Goal: Information Seeking & Learning: Learn about a topic

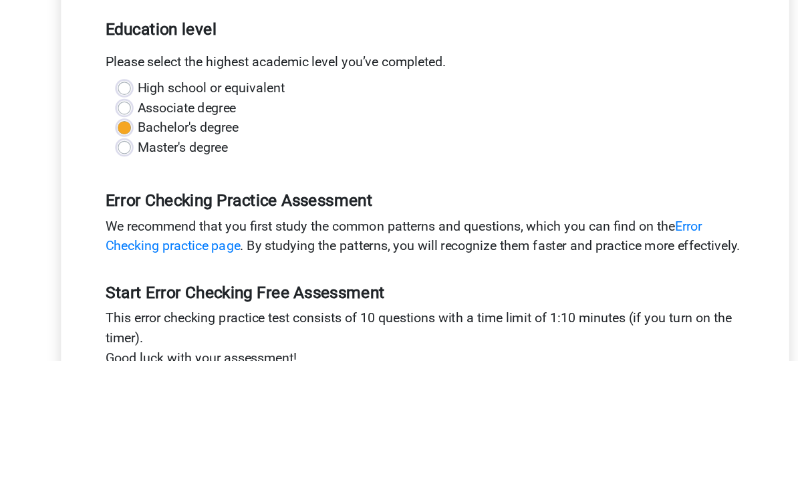
scroll to position [337, 0]
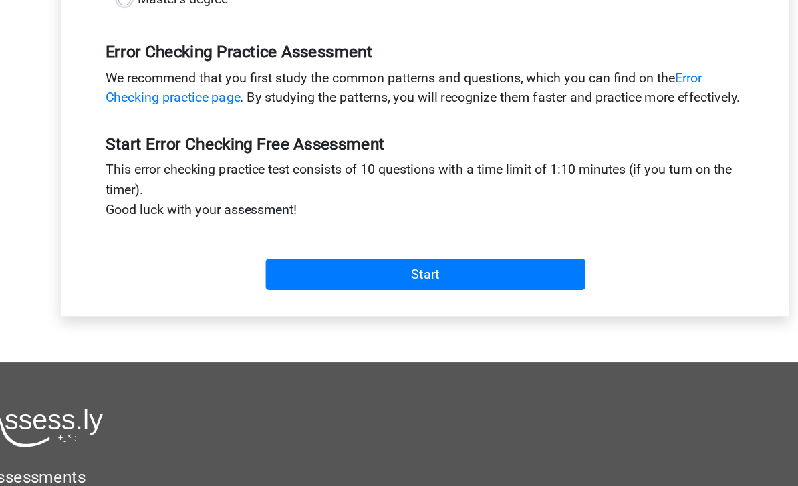
click at [447, 266] on input "Start" at bounding box center [399, 278] width 260 height 25
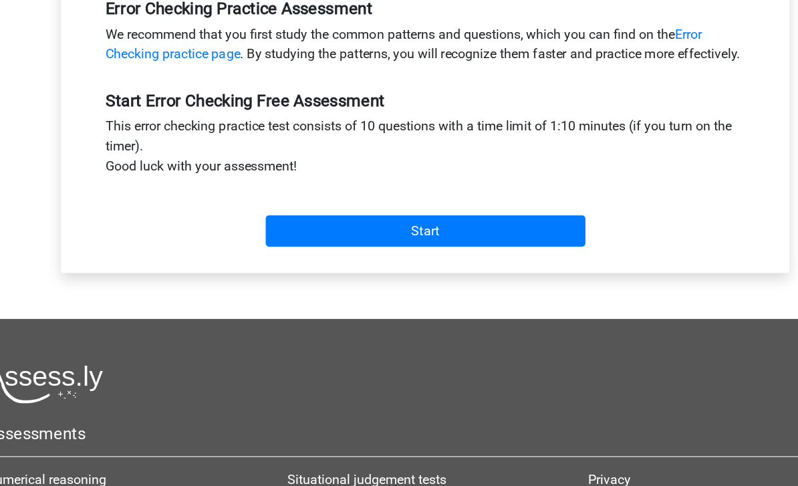
click at [269, 266] on input "Start" at bounding box center [399, 278] width 260 height 25
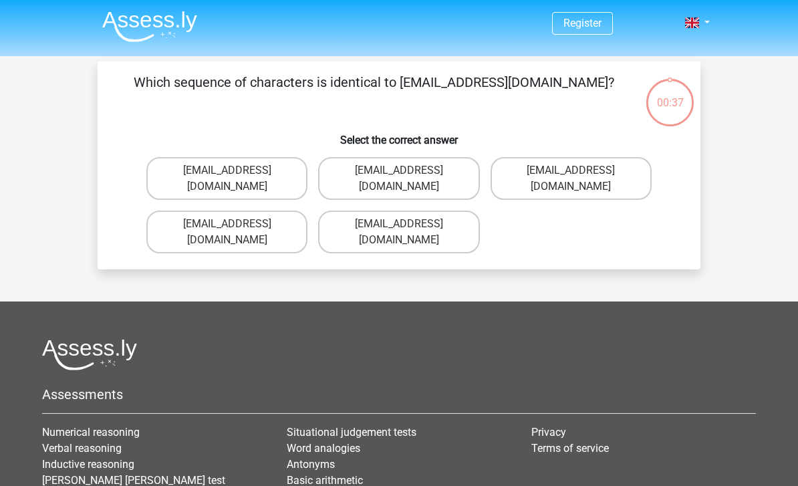
click at [207, 211] on label "Evie_Maede@jointmail.com.uk" at bounding box center [226, 232] width 161 height 43
click at [227, 224] on input "Evie_Maede@jointmail.com.uk" at bounding box center [231, 228] width 9 height 9
radio input "true"
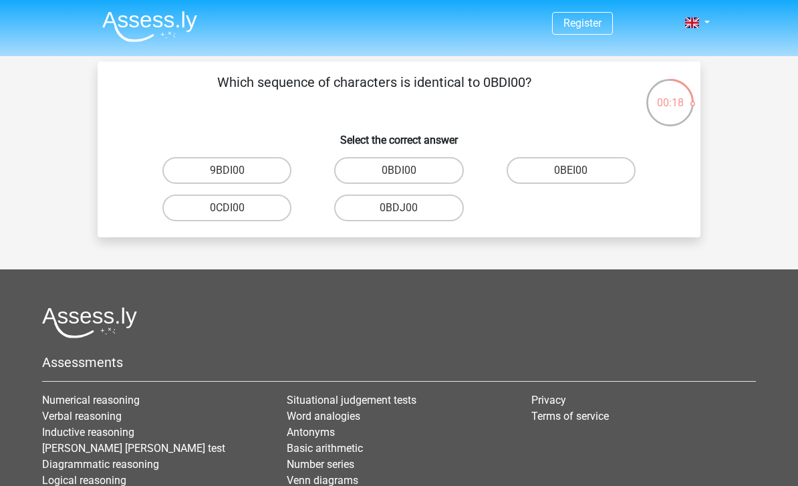
click at [422, 171] on label "0BDI00" at bounding box center [398, 170] width 129 height 27
click at [408, 171] on input "0BDI00" at bounding box center [403, 175] width 9 height 9
radio input "true"
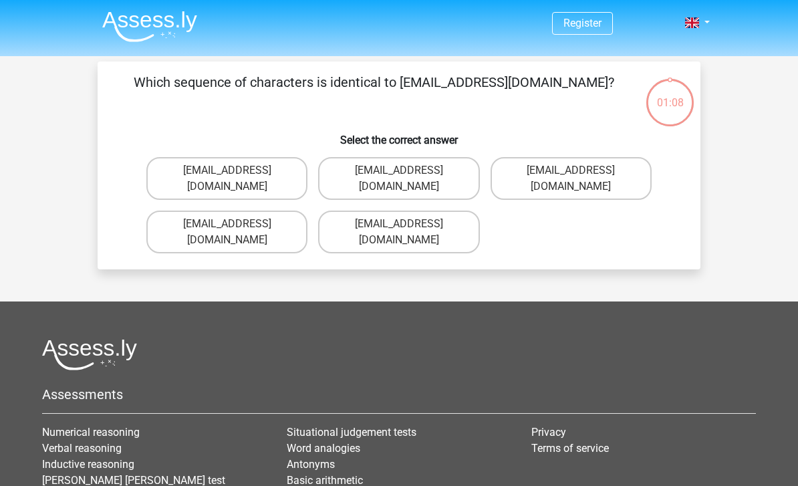
click at [176, 211] on label "[EMAIL_ADDRESS][DOMAIN_NAME]" at bounding box center [226, 232] width 161 height 43
click at [227, 224] on input "[EMAIL_ADDRESS][DOMAIN_NAME]" at bounding box center [231, 228] width 9 height 9
radio input "true"
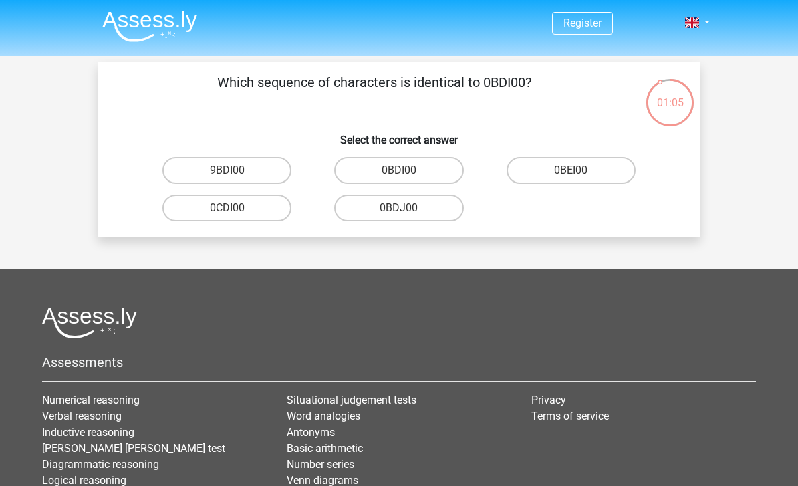
click at [425, 172] on label "0BDI00" at bounding box center [398, 170] width 129 height 27
click at [408, 172] on input "0BDI00" at bounding box center [403, 175] width 9 height 9
radio input "true"
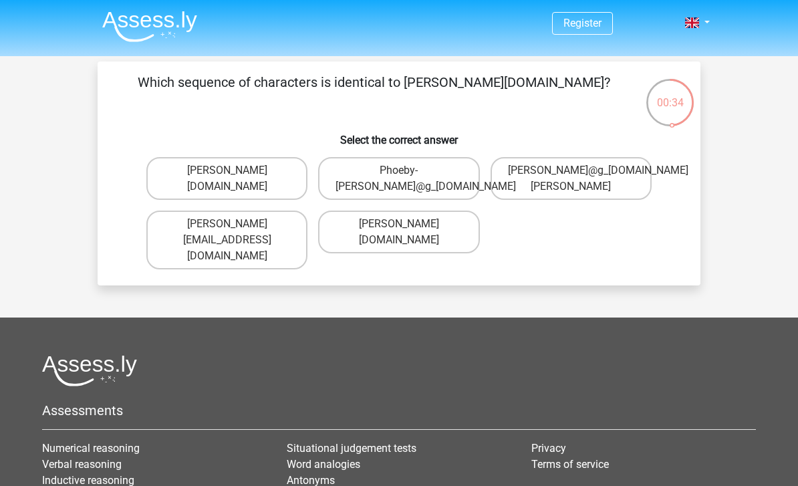
click at [7, 348] on footer "Assessments Numerical reasoning Verbal reasoning Inductive reasoning [PERSON_NA…" at bounding box center [399, 494] width 798 height 353
click at [203, 181] on label "[PERSON_NAME][DOMAIN_NAME]" at bounding box center [226, 178] width 161 height 43
click at [227, 179] on input "[PERSON_NAME][DOMAIN_NAME]" at bounding box center [231, 175] width 9 height 9
radio input "true"
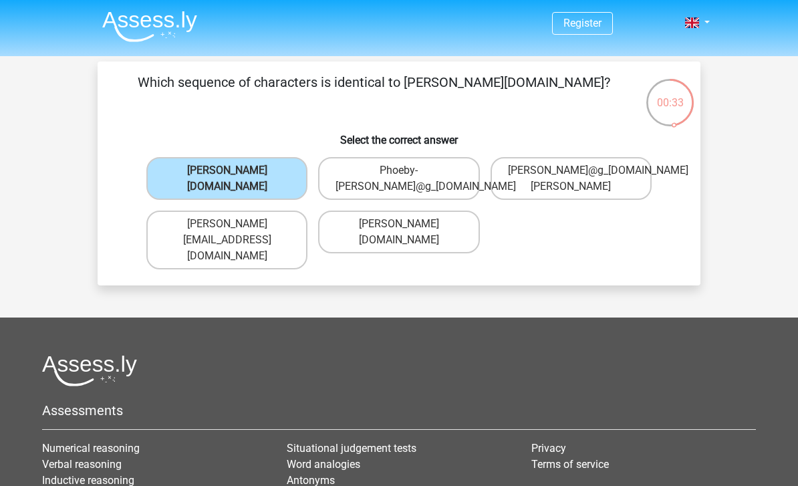
click at [208, 172] on label "[PERSON_NAME][DOMAIN_NAME]" at bounding box center [226, 178] width 161 height 43
click at [227, 172] on input "[PERSON_NAME][DOMAIN_NAME]" at bounding box center [231, 175] width 9 height 9
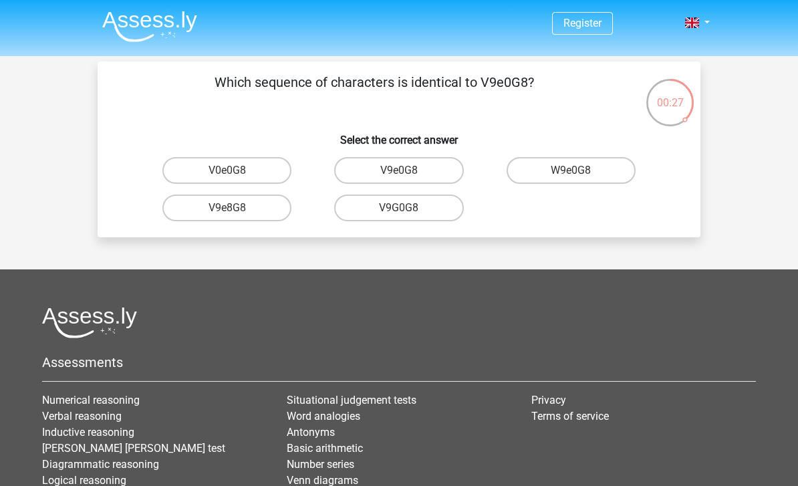
click at [429, 162] on label "V9e0G8" at bounding box center [398, 170] width 129 height 27
click at [408, 171] on input "V9e0G8" at bounding box center [403, 175] width 9 height 9
radio input "true"
click at [197, 166] on label "91061S" at bounding box center [226, 170] width 129 height 27
click at [227, 171] on input "91061S" at bounding box center [231, 175] width 9 height 9
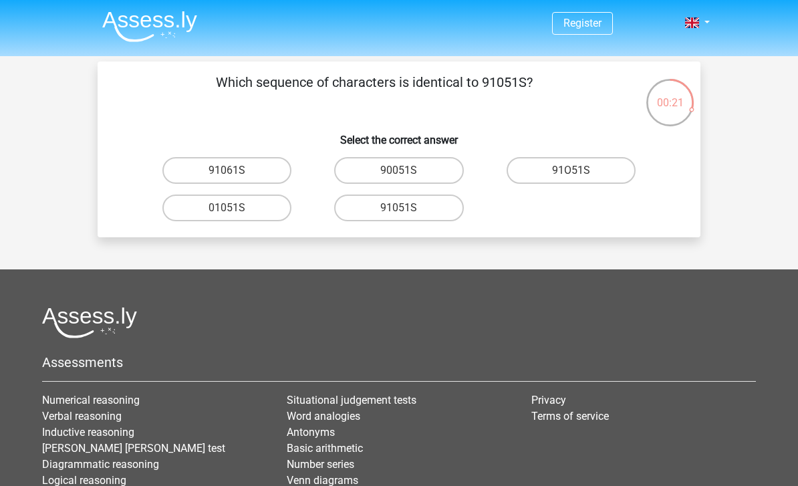
radio input "true"
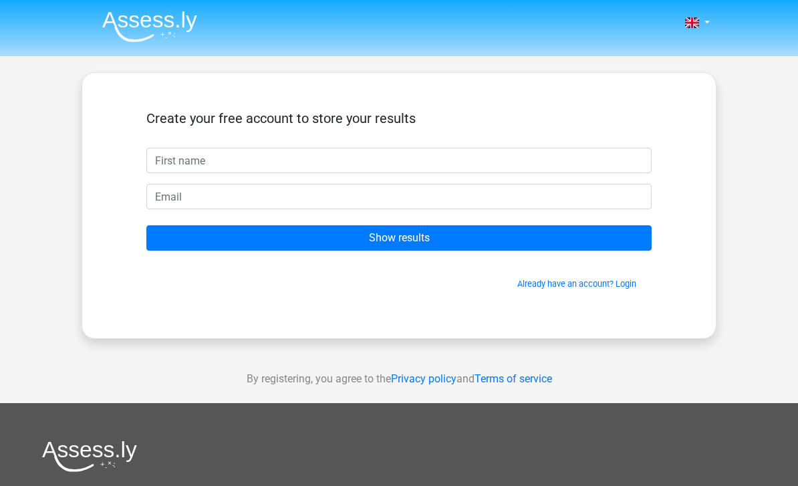
click at [511, 169] on input "text" at bounding box center [399, 160] width 506 height 25
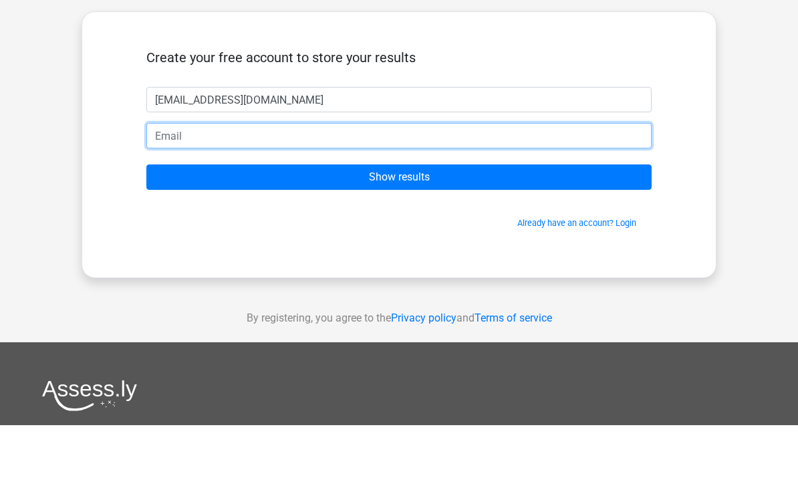
click at [483, 184] on input "email" at bounding box center [399, 196] width 506 height 25
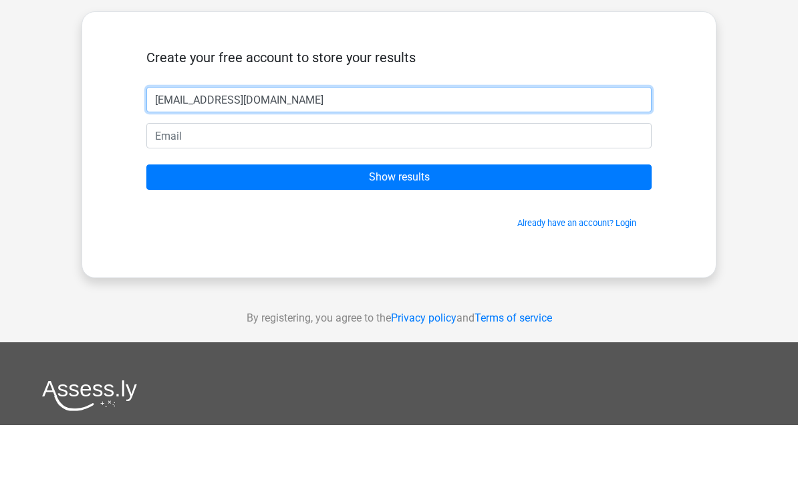
click at [449, 148] on input "[EMAIL_ADDRESS][DOMAIN_NAME]" at bounding box center [399, 160] width 506 height 25
type input "jor"
type input "J"
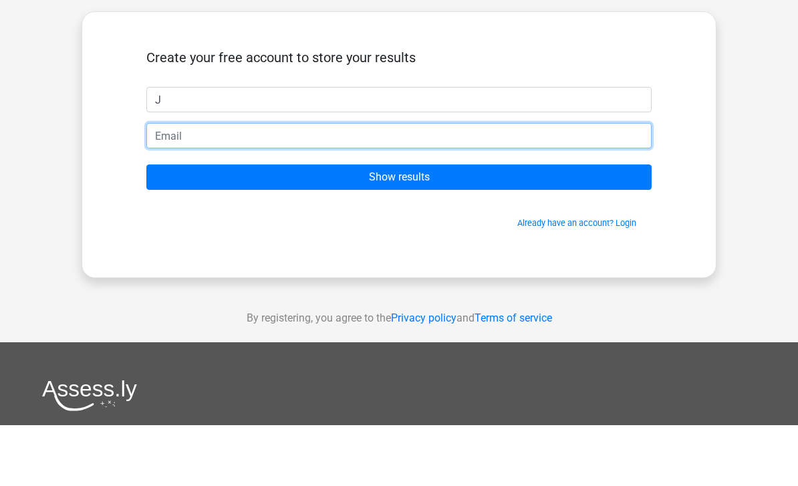
click at [158, 184] on input "email" at bounding box center [399, 196] width 506 height 25
type input "[EMAIL_ADDRESS][DOMAIN_NAME]"
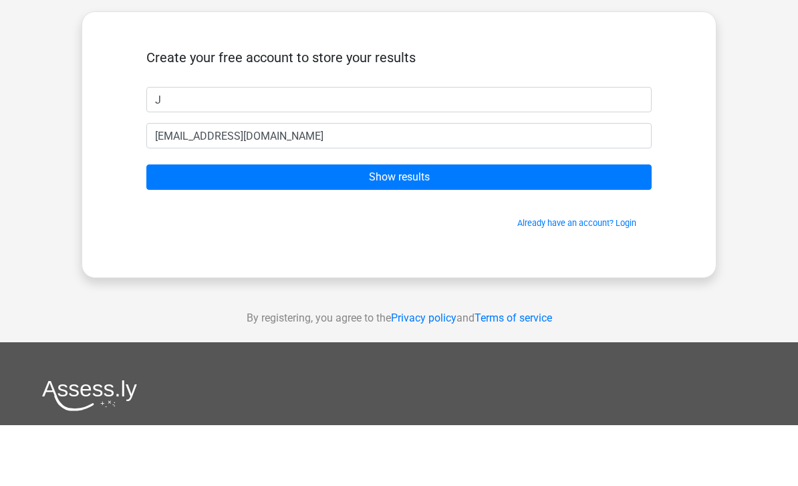
click at [519, 225] on input "Show results" at bounding box center [399, 237] width 506 height 25
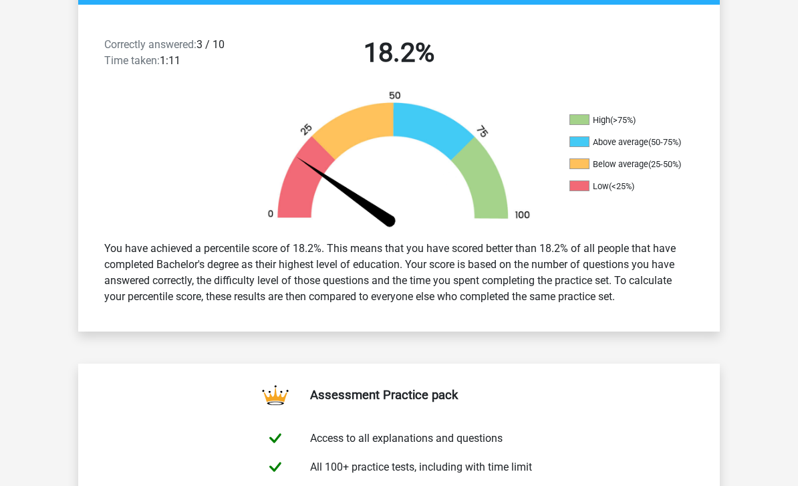
scroll to position [335, 0]
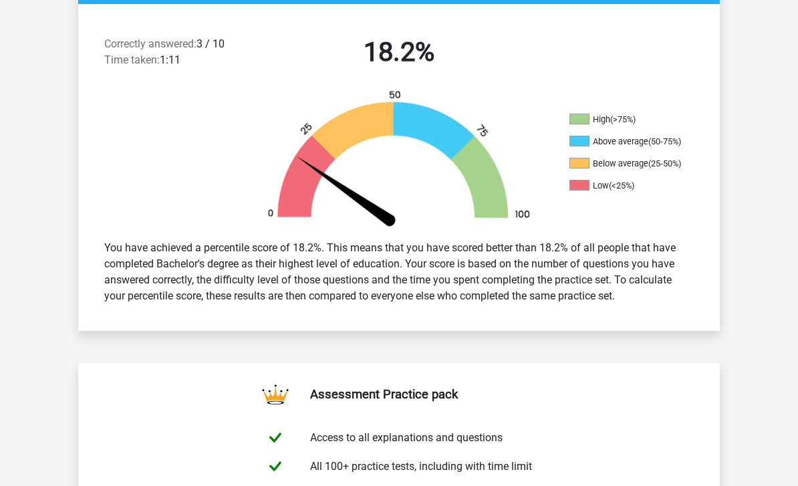
click at [689, 163] on li "Below average (25-50%)" at bounding box center [637, 164] width 134 height 12
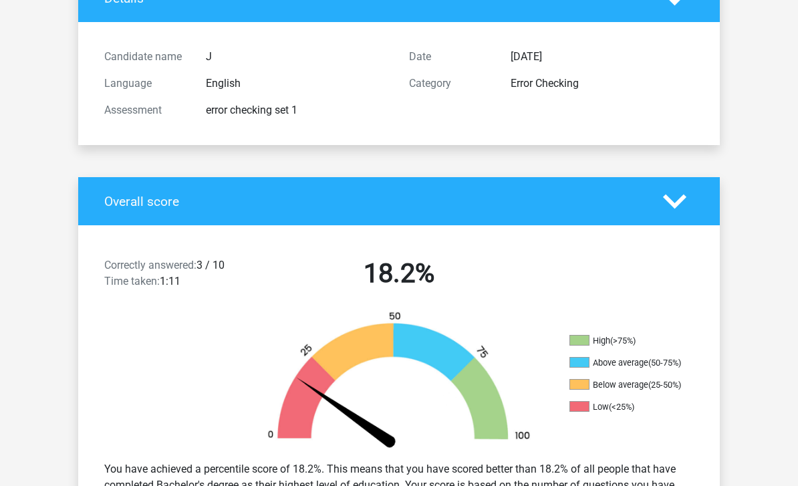
scroll to position [114, 0]
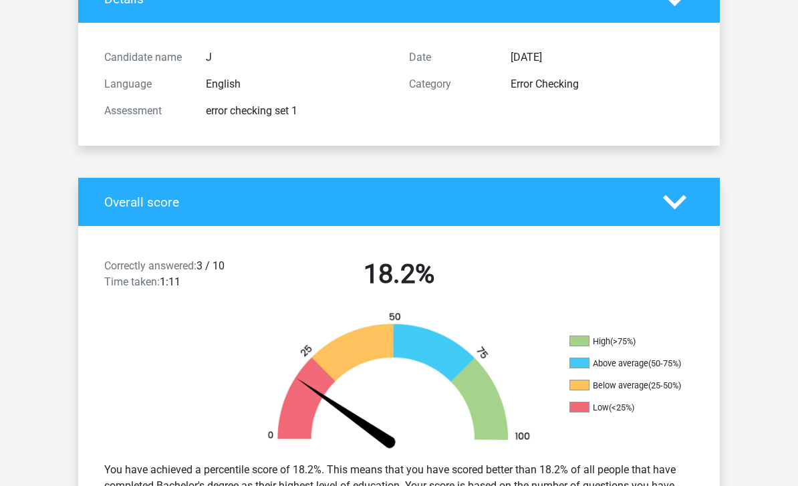
click at [683, 229] on div "Correctly answered: 3 / 10 Time taken: 1:11 18.2% High (>75%) Above average (50…" at bounding box center [399, 389] width 622 height 327
click at [686, 211] on icon at bounding box center [674, 202] width 23 height 23
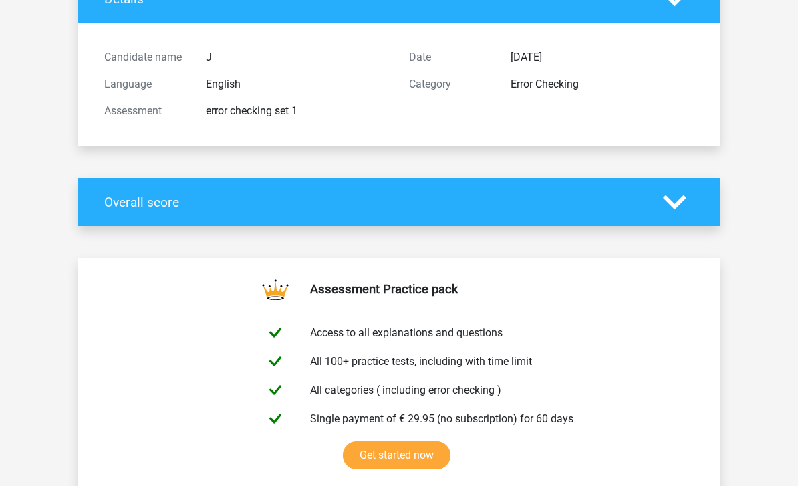
click at [681, 194] on icon at bounding box center [674, 202] width 23 height 23
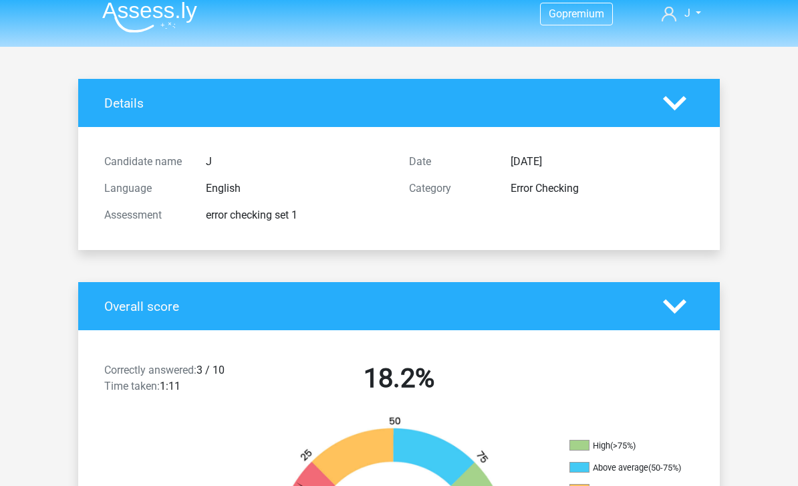
scroll to position [9, 0]
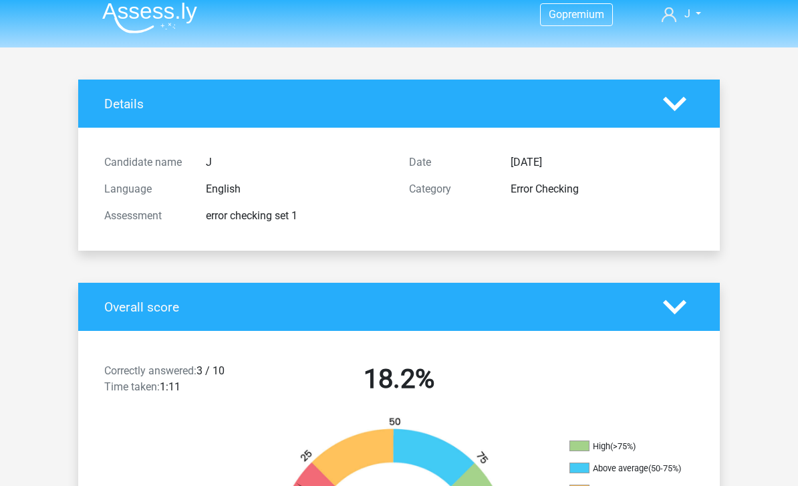
click at [678, 98] on icon at bounding box center [674, 103] width 23 height 23
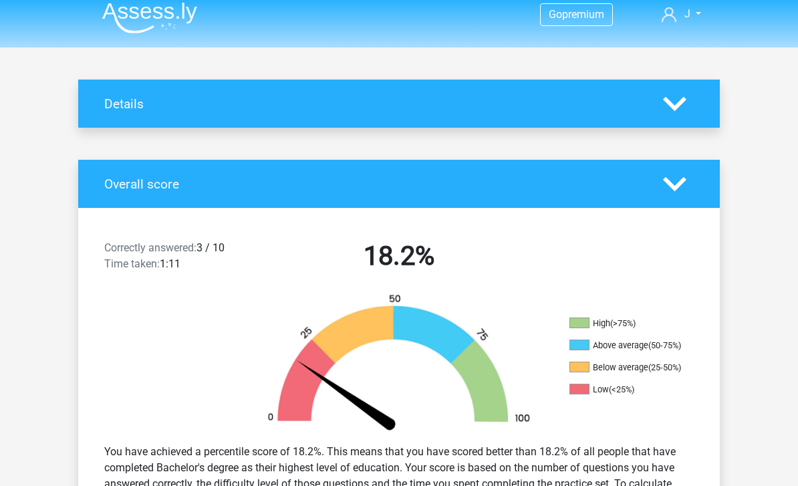
click at [686, 96] on icon at bounding box center [674, 103] width 23 height 23
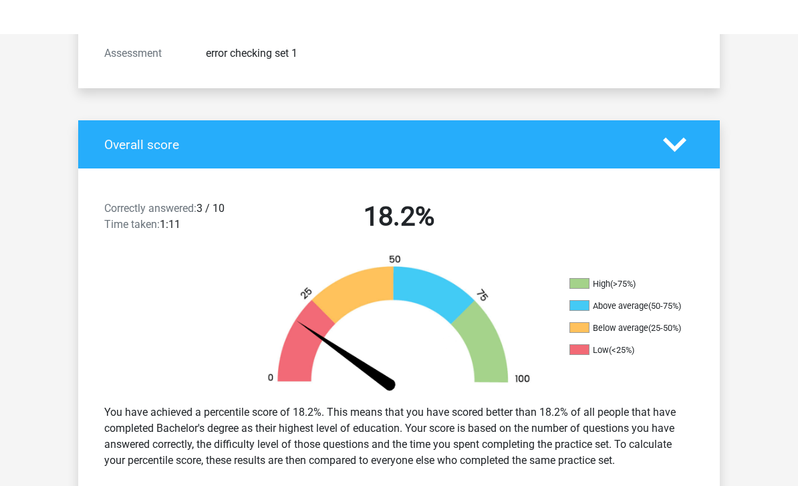
scroll to position [0, 0]
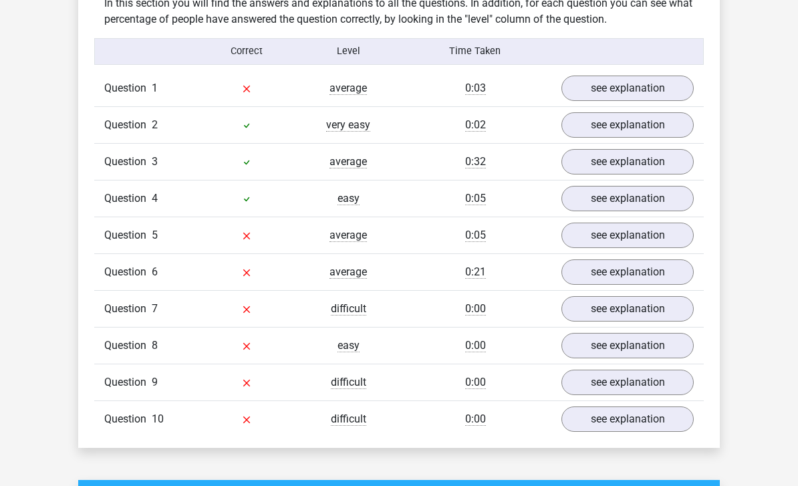
scroll to position [1024, 0]
click at [653, 85] on link "see explanation" at bounding box center [628, 89] width 132 height 25
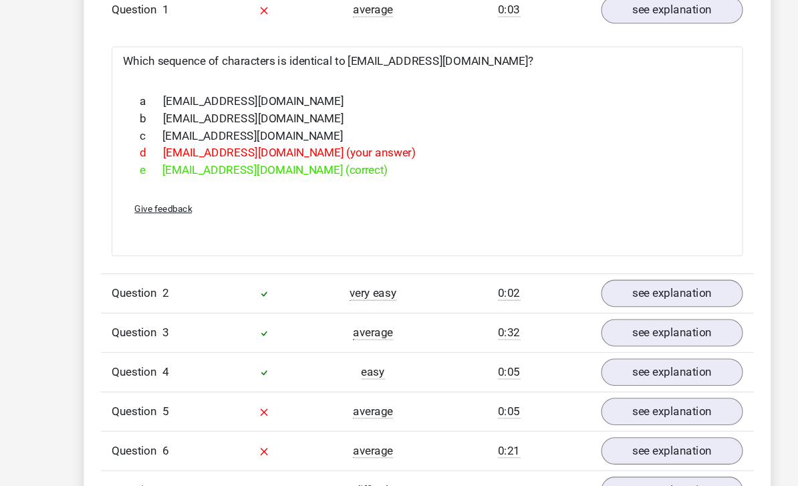
scroll to position [1104, 0]
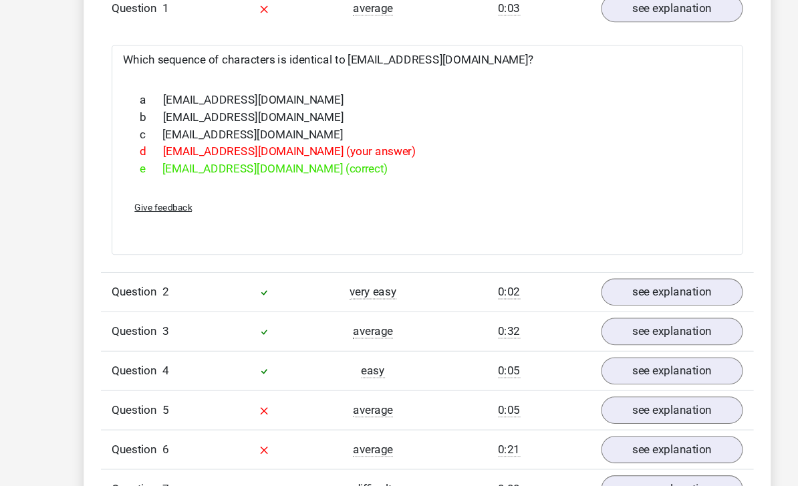
click at [633, 270] on link "see explanation" at bounding box center [628, 272] width 132 height 25
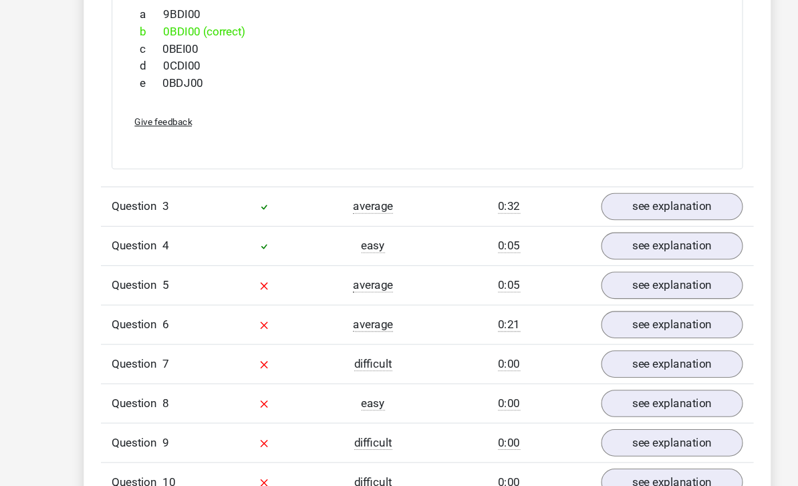
click at [622, 203] on link "see explanation" at bounding box center [628, 193] width 132 height 25
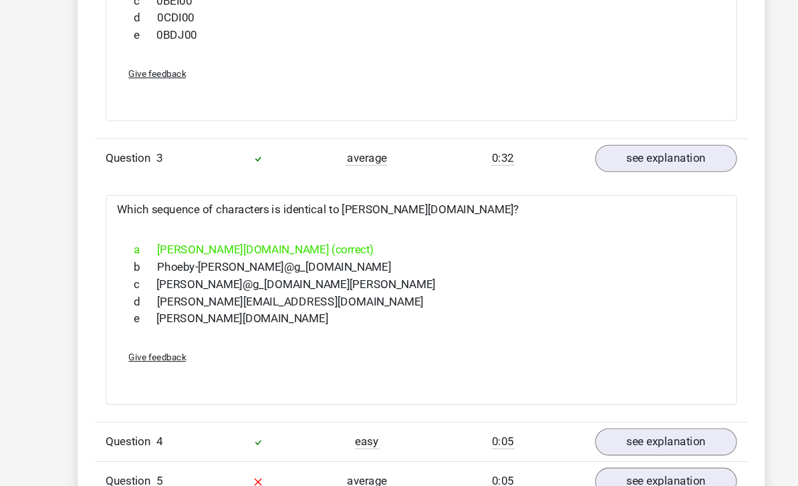
scroll to position [1492, 0]
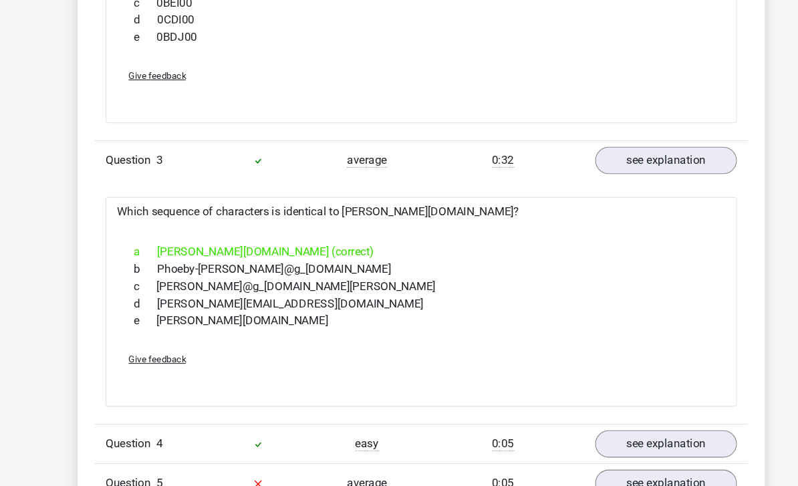
click at [612, 403] on link "see explanation" at bounding box center [628, 414] width 132 height 25
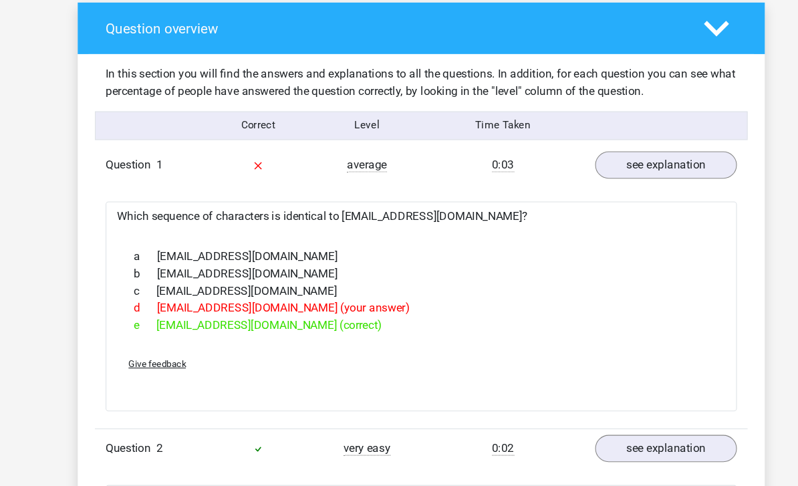
scroll to position [958, 0]
click at [637, 155] on link "see explanation" at bounding box center [628, 154] width 132 height 25
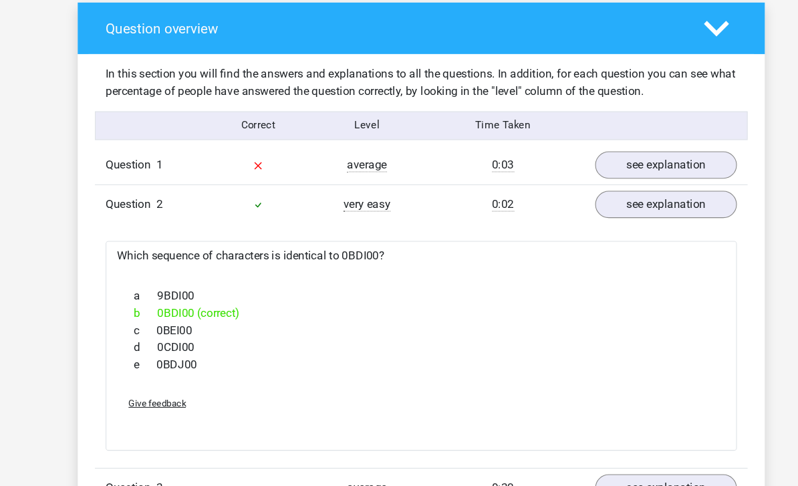
click at [644, 149] on link "see explanation" at bounding box center [628, 154] width 132 height 25
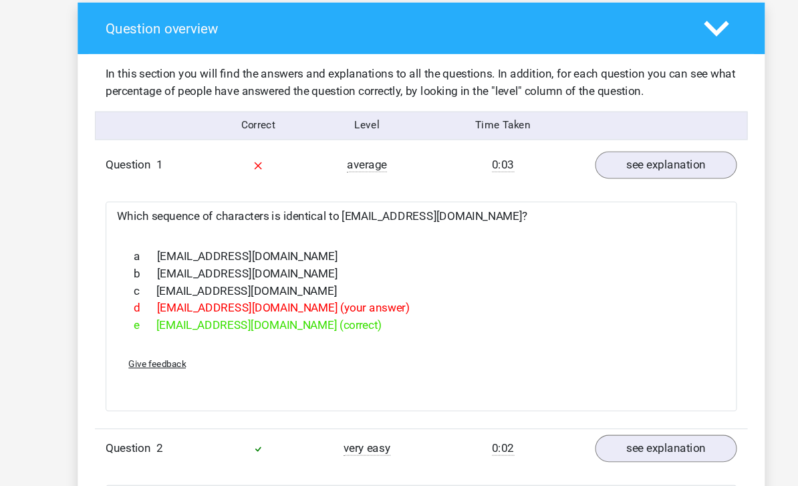
click at [647, 156] on link "see explanation" at bounding box center [628, 154] width 132 height 25
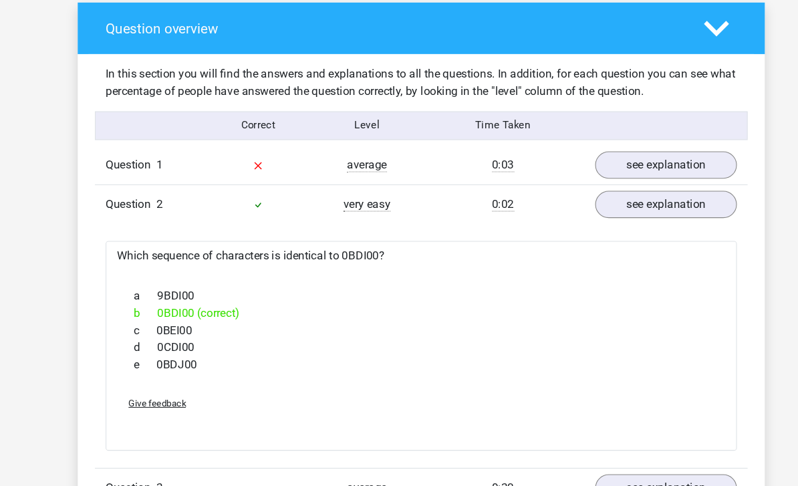
click at [649, 231] on div "Which sequence of characters is identical to 0BDI00? a 9BDI00 b 0BDI00 (correct…" at bounding box center [399, 324] width 590 height 196
click at [653, 195] on link "see explanation" at bounding box center [628, 191] width 132 height 25
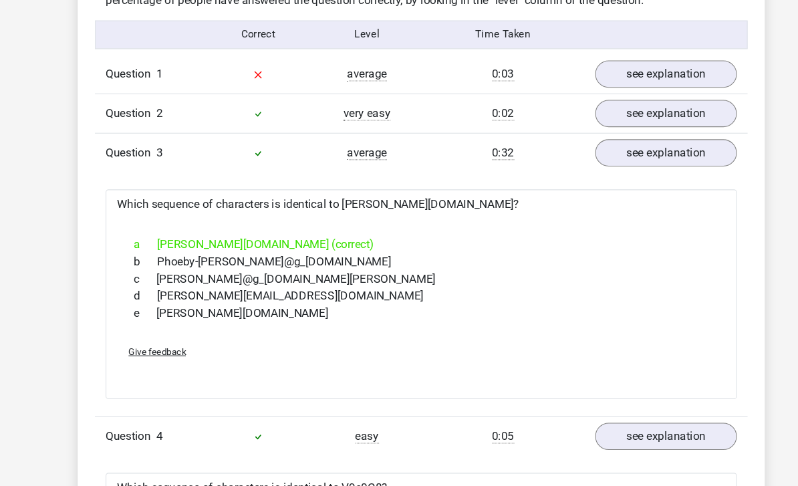
scroll to position [1044, 0]
click at [638, 403] on link "see explanation" at bounding box center [628, 407] width 132 height 25
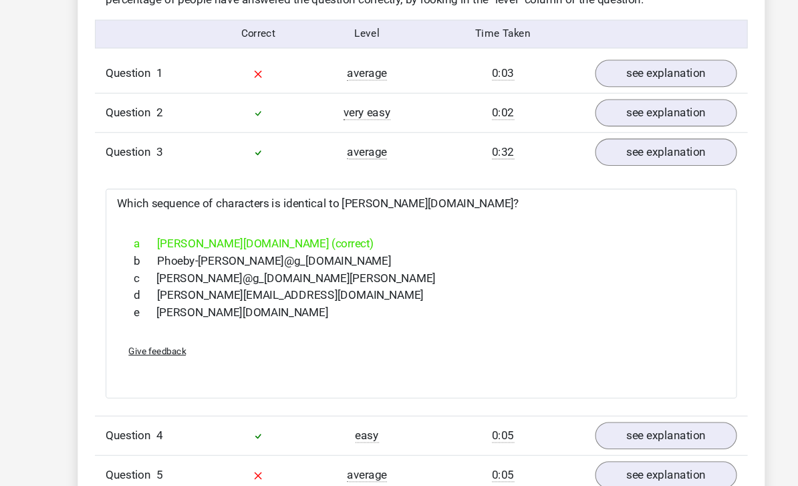
click at [652, 147] on link "see explanation" at bounding box center [628, 142] width 132 height 25
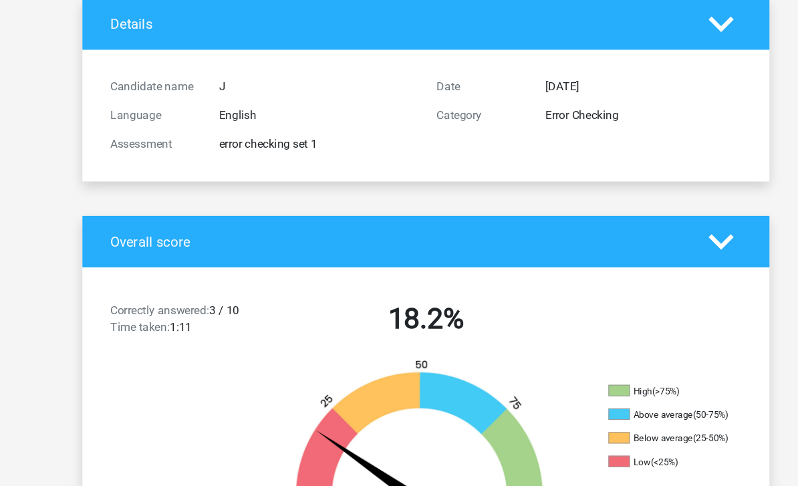
scroll to position [0, 0]
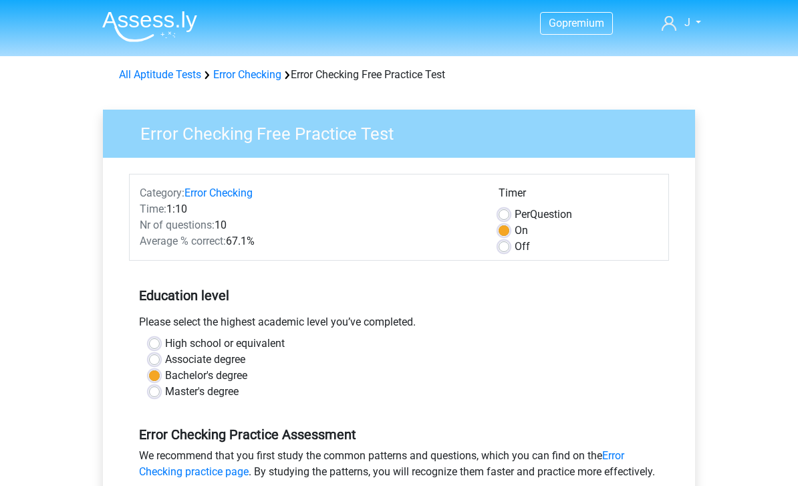
scroll to position [428, 53]
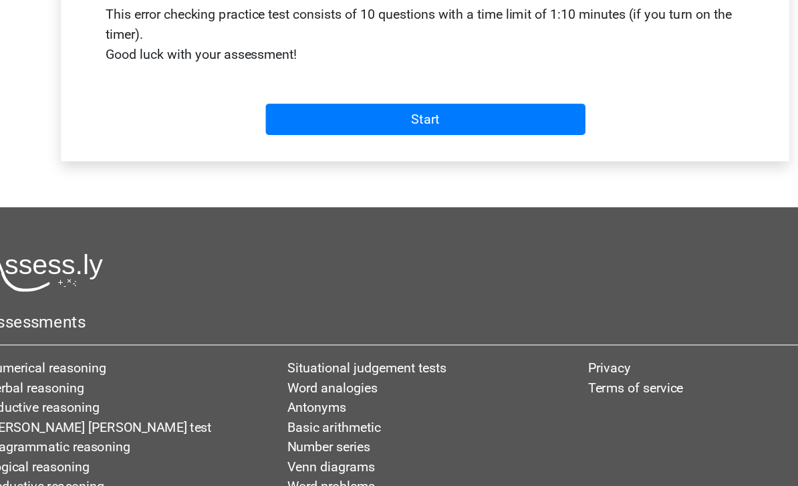
click at [426, 201] on input "Start" at bounding box center [399, 187] width 260 height 25
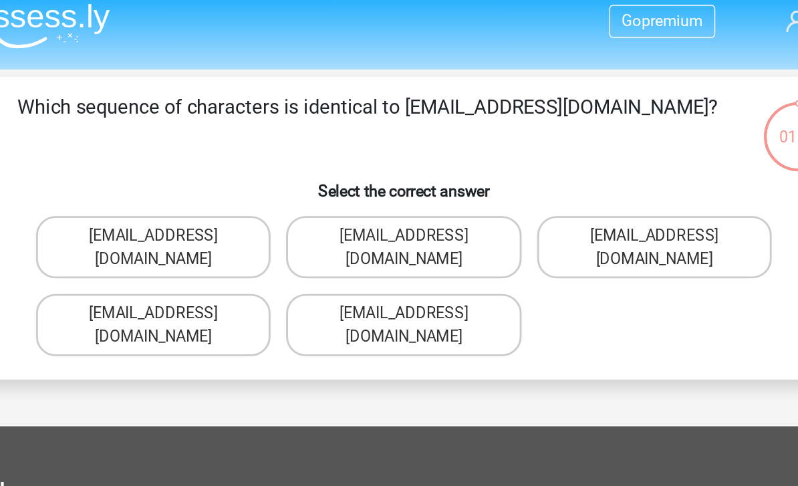
click at [160, 165] on label "[EMAIL_ADDRESS][DOMAIN_NAME]" at bounding box center [226, 178] width 161 height 43
click at [227, 171] on input "[EMAIL_ADDRESS][DOMAIN_NAME]" at bounding box center [231, 175] width 9 height 9
radio input "true"
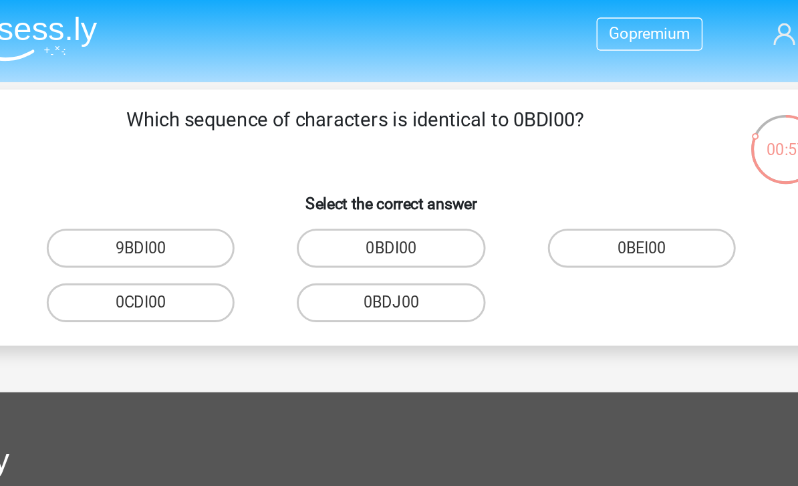
click at [334, 171] on label "0BDI00" at bounding box center [398, 170] width 129 height 27
click at [399, 171] on input "0BDI00" at bounding box center [403, 175] width 9 height 9
radio input "true"
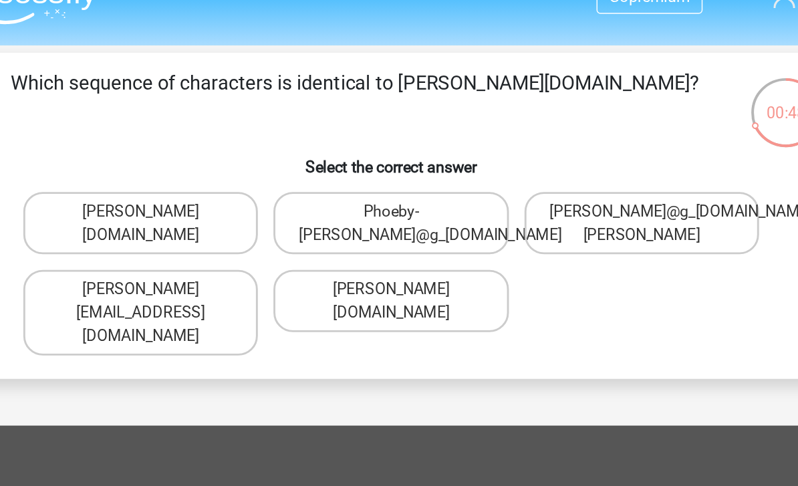
click at [514, 318] on footer "Assessments Numerical reasoning Verbal reasoning Inductive reasoning [PERSON_NA…" at bounding box center [399, 494] width 798 height 353
click at [439, 318] on footer "Assessments Numerical reasoning Verbal reasoning Inductive reasoning [PERSON_NA…" at bounding box center [399, 494] width 798 height 353
click at [146, 158] on label "[PERSON_NAME][DOMAIN_NAME]" at bounding box center [226, 178] width 161 height 43
click at [227, 171] on input "[PERSON_NAME][DOMAIN_NAME]" at bounding box center [231, 175] width 9 height 9
radio input "true"
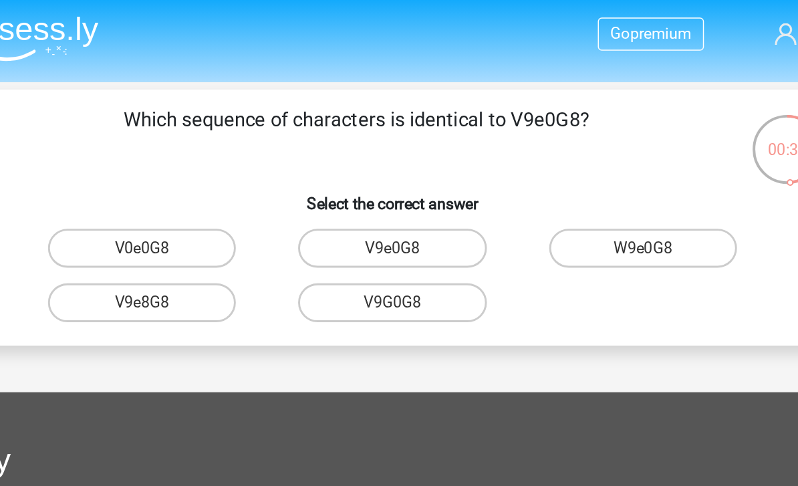
click at [334, 170] on label "V9e0G8" at bounding box center [398, 170] width 129 height 27
click at [399, 171] on input "V9e0G8" at bounding box center [403, 175] width 9 height 9
radio input "true"
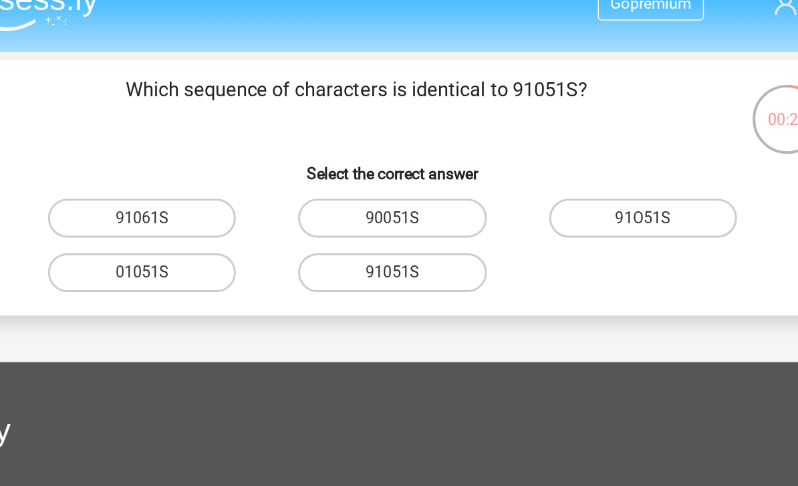
click at [334, 195] on label "91051S" at bounding box center [398, 208] width 129 height 27
click at [399, 208] on input "91051S" at bounding box center [403, 212] width 9 height 9
radio input "true"
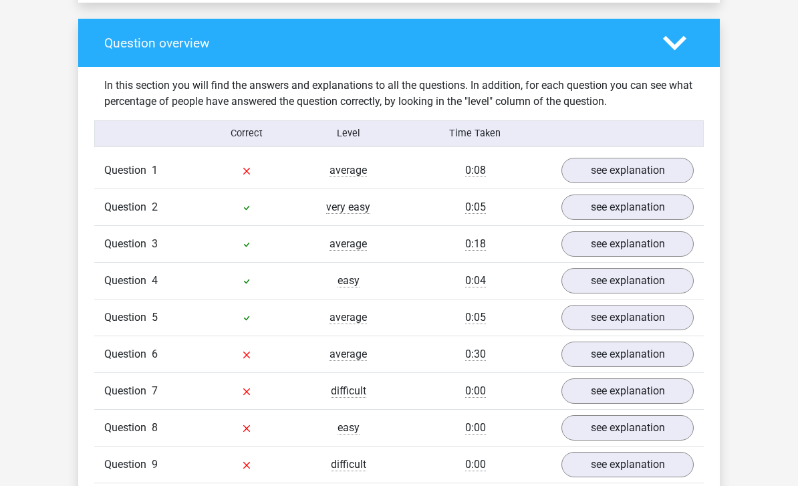
click at [647, 166] on link "see explanation" at bounding box center [628, 170] width 132 height 25
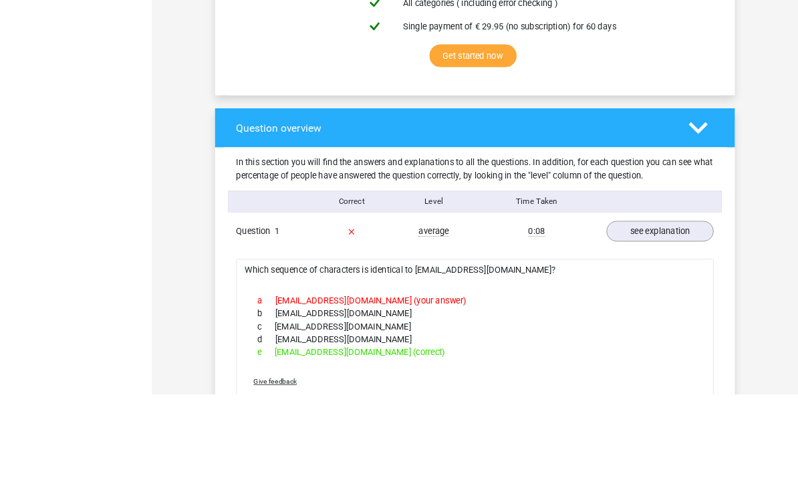
scroll to position [930, 0]
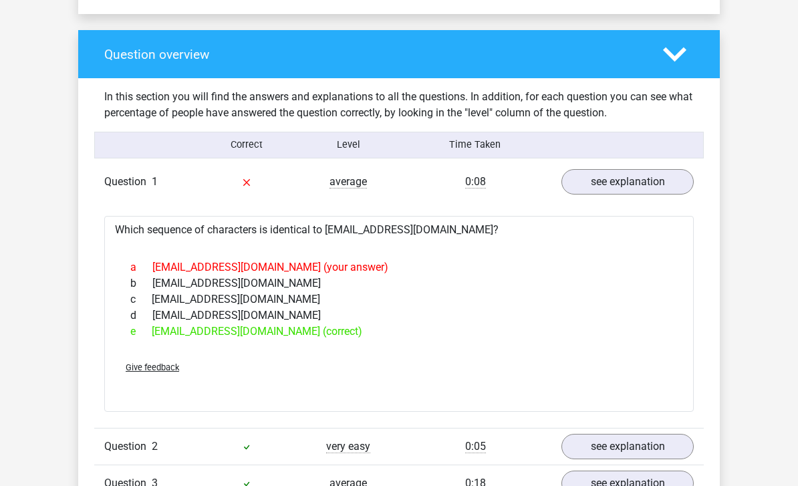
click at [681, 58] on icon at bounding box center [674, 54] width 23 height 23
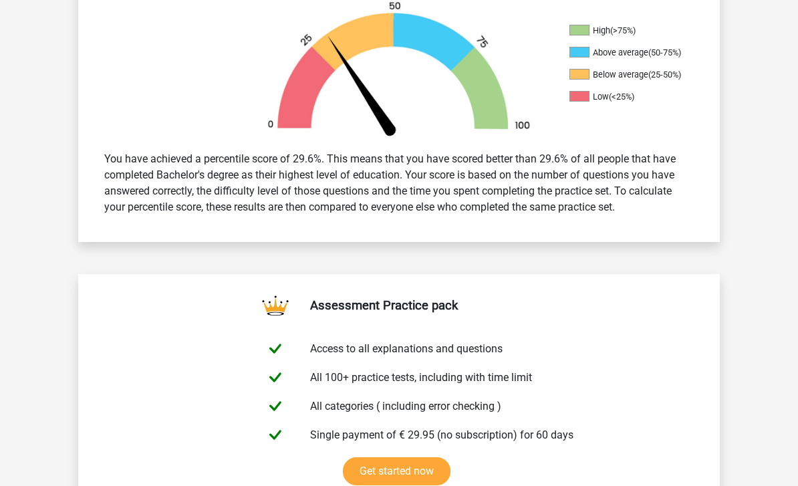
scroll to position [480, 0]
